Goal: Transaction & Acquisition: Book appointment/travel/reservation

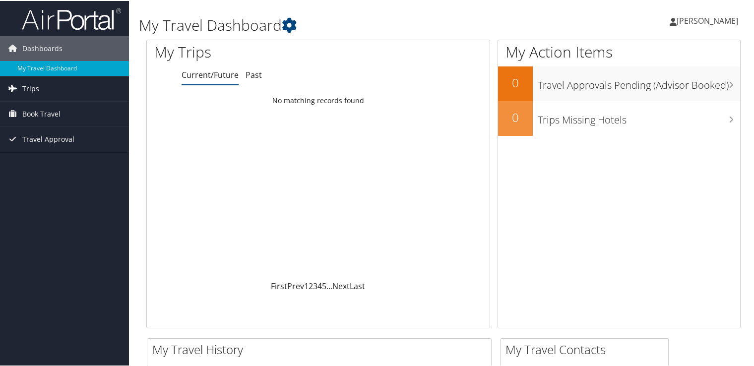
click at [38, 92] on link "Trips" at bounding box center [64, 87] width 129 height 25
click at [40, 153] on span "Book Travel" at bounding box center [41, 157] width 38 height 25
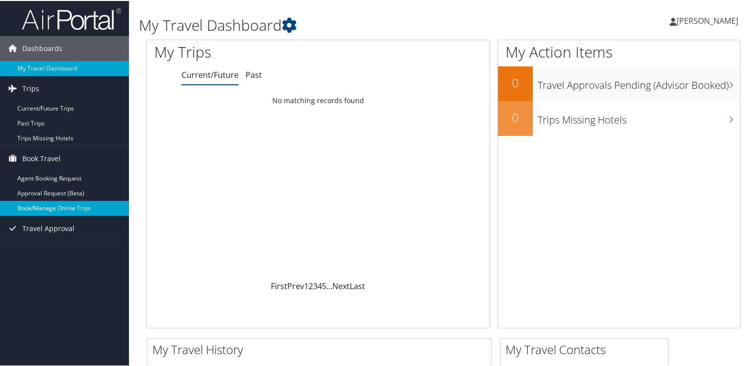
click at [71, 207] on link "Book/Manage Online Trips" at bounding box center [64, 207] width 129 height 15
